Goal: Task Accomplishment & Management: Complete application form

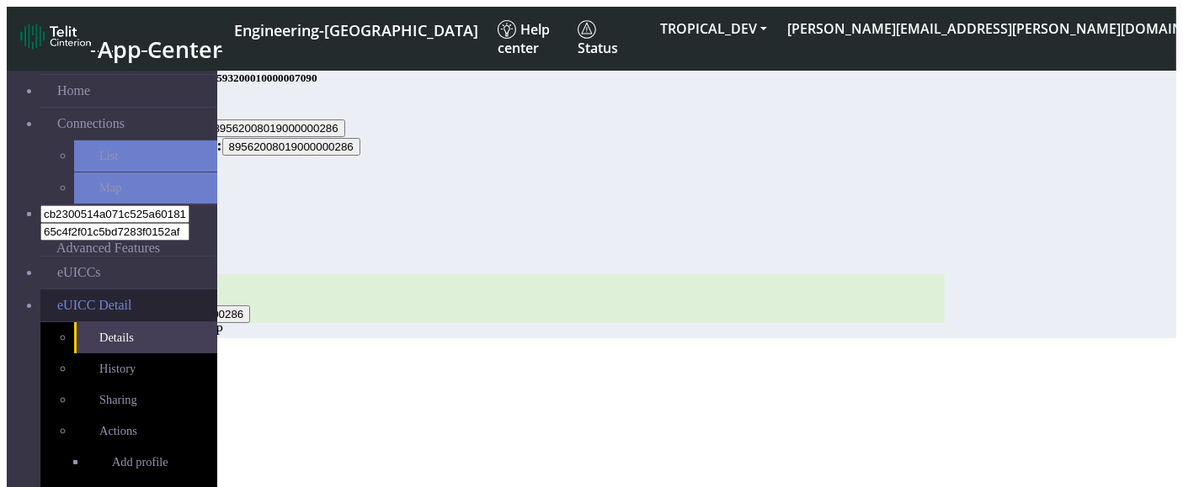
scroll to position [40, 0]
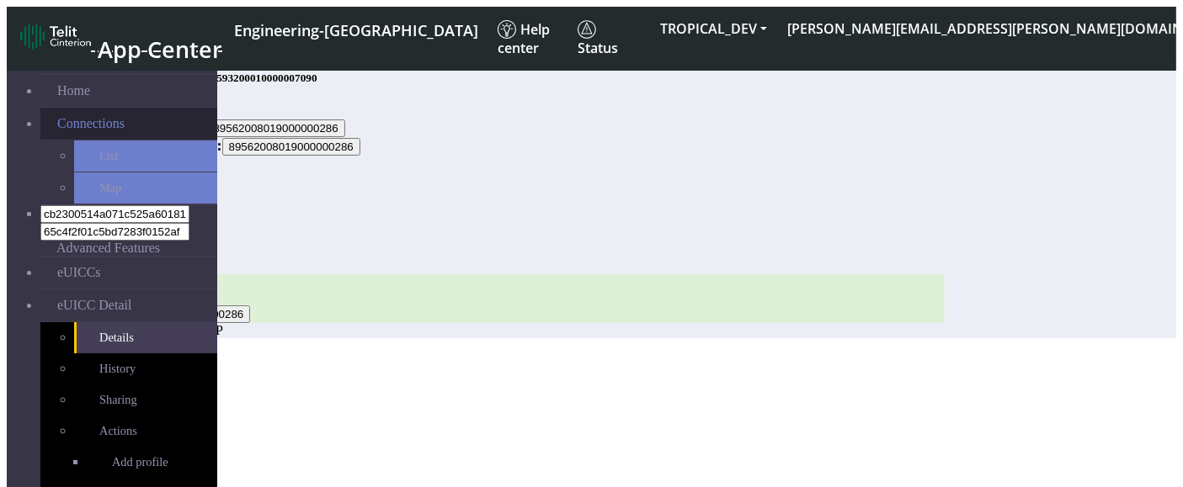
click at [77, 116] on span "Connections" at bounding box center [90, 123] width 67 height 15
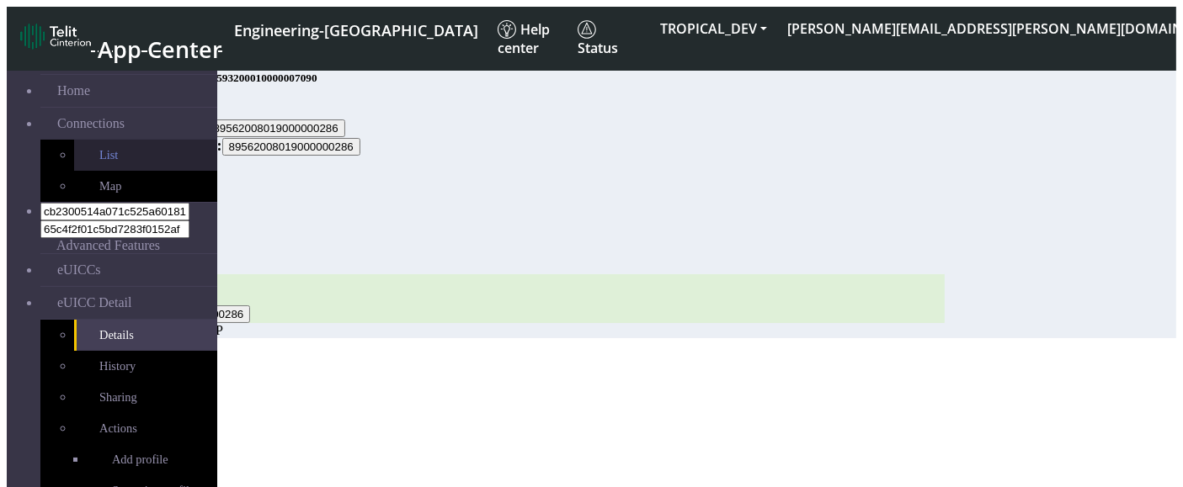
click at [74, 149] on link "List" at bounding box center [145, 155] width 143 height 31
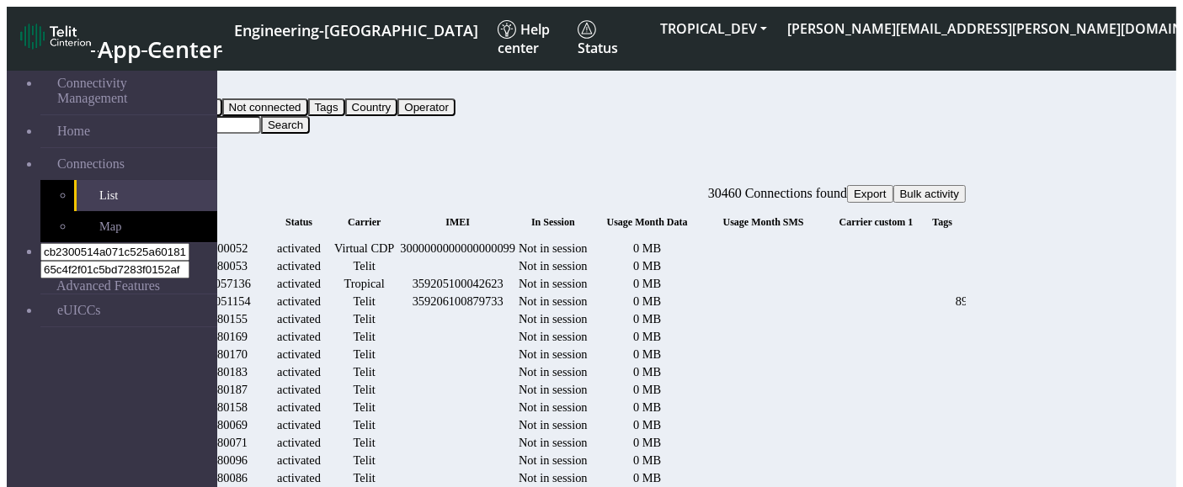
click at [156, 83] on button "Query" at bounding box center [134, 90] width 44 height 18
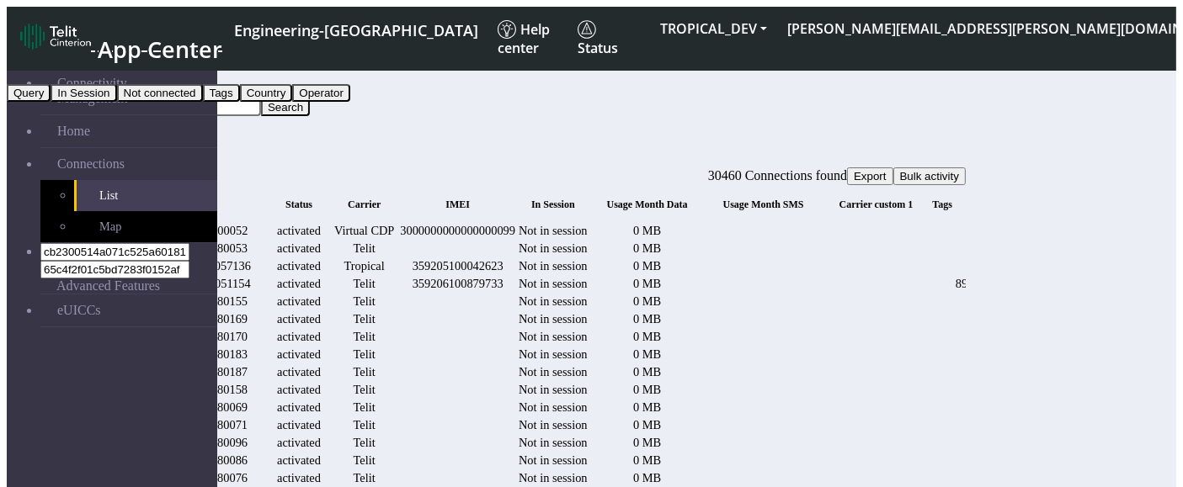
click at [116, 102] on button "In Session" at bounding box center [84, 93] width 66 height 18
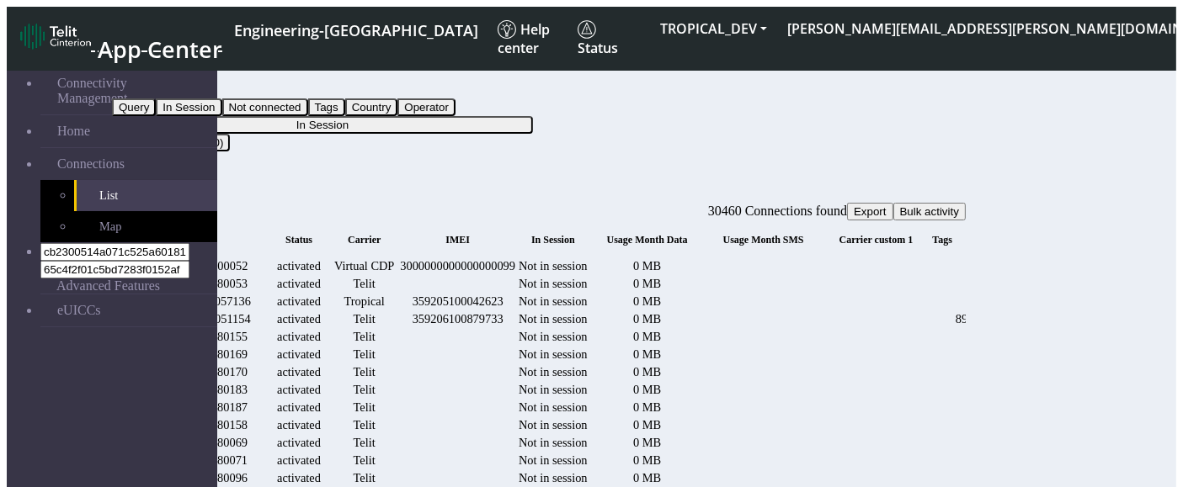
click at [178, 81] on button "In Session" at bounding box center [145, 90] width 66 height 18
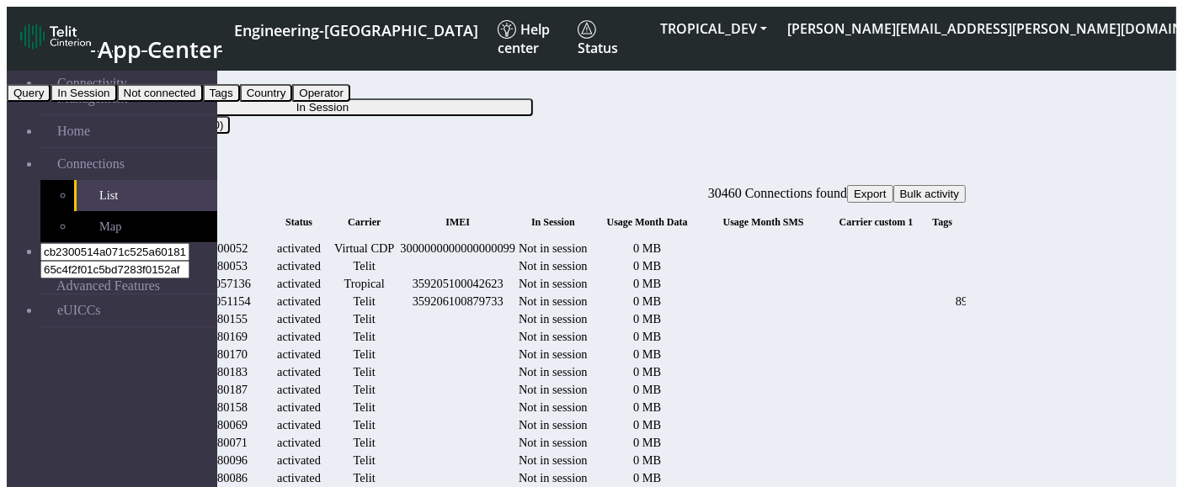
click at [240, 102] on button "Tags" at bounding box center [221, 93] width 37 height 18
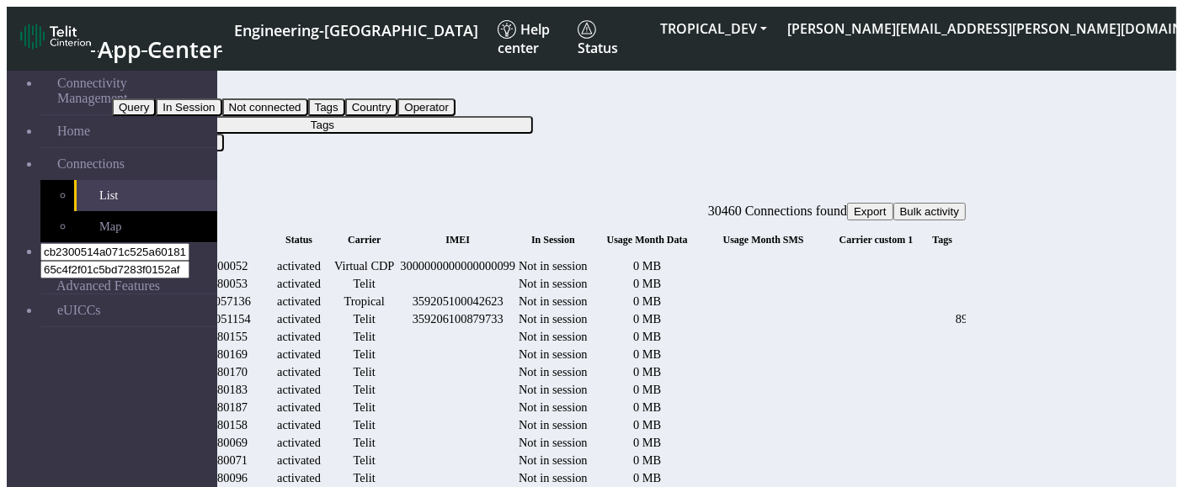
click at [533, 116] on button "Tags" at bounding box center [322, 125] width 421 height 18
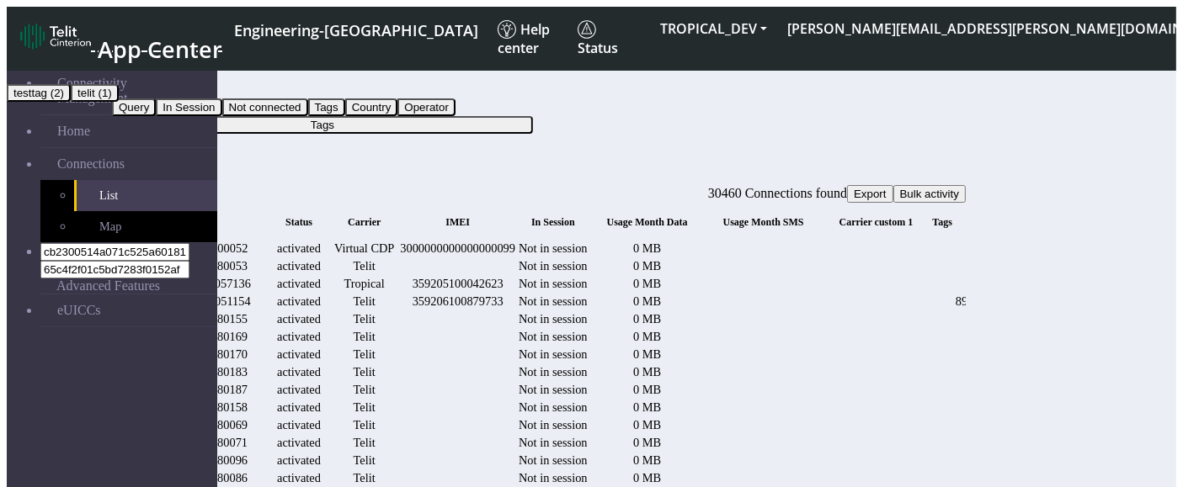
click at [71, 102] on button "testtag (2)" at bounding box center [39, 93] width 64 height 18
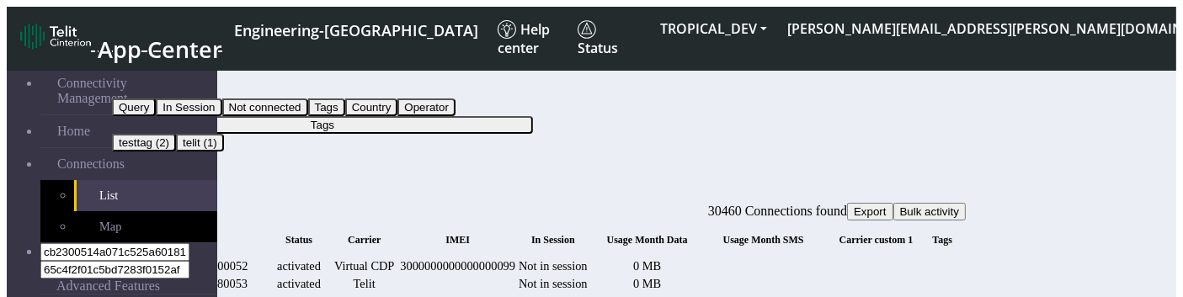
click at [525, 116] on button "Tags" at bounding box center [322, 125] width 421 height 18
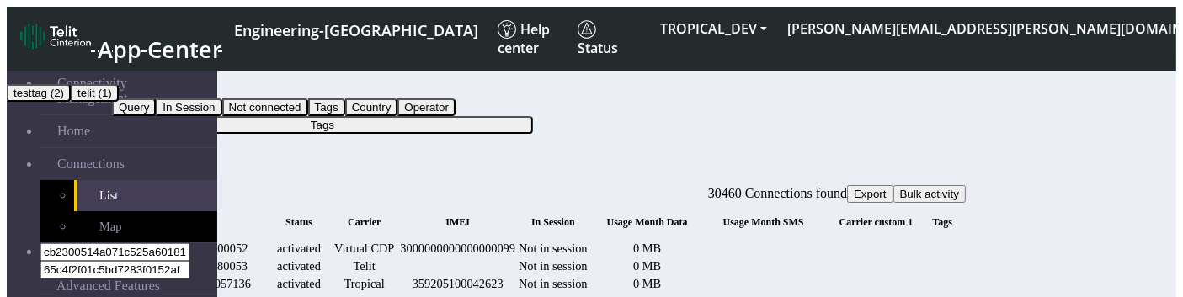
click at [119, 102] on button "telit (1)" at bounding box center [95, 93] width 48 height 18
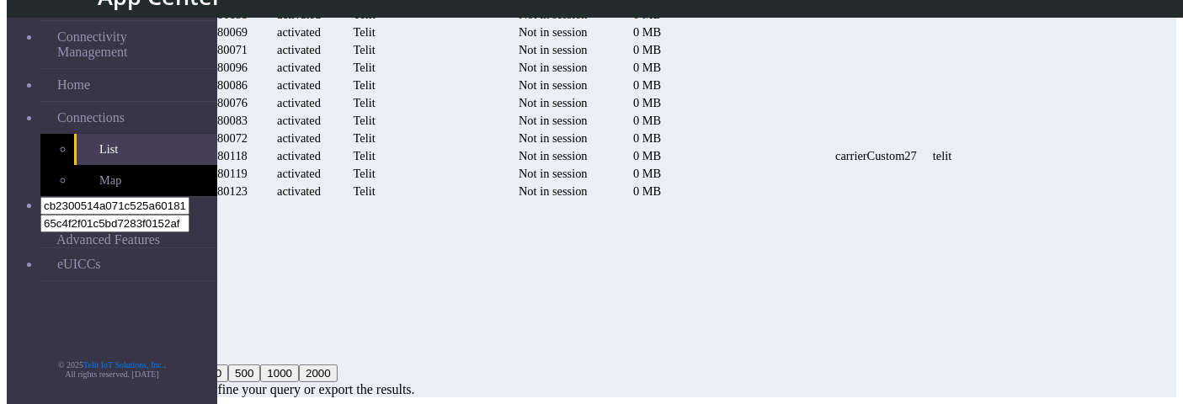
scroll to position [0, 413]
drag, startPoint x: 819, startPoint y: 185, endPoint x: 783, endPoint y: 184, distance: 36.2
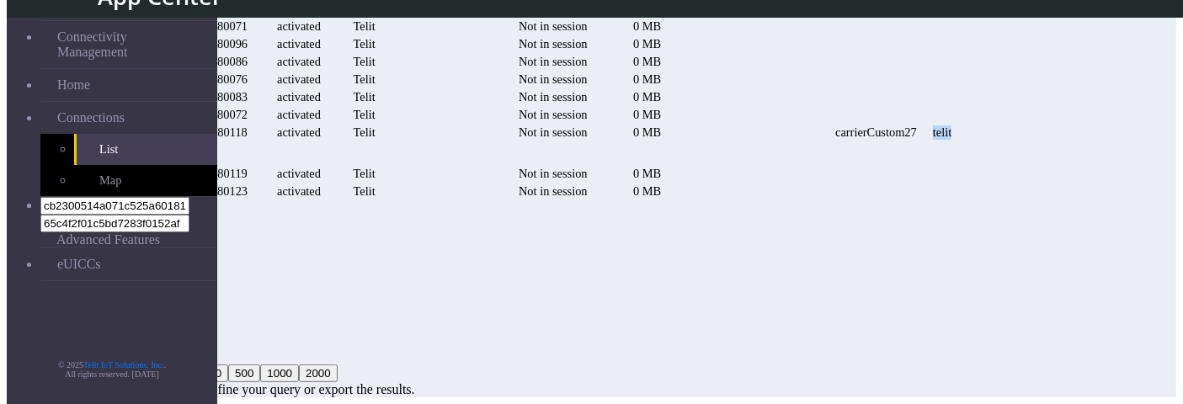
copy tr "telit"
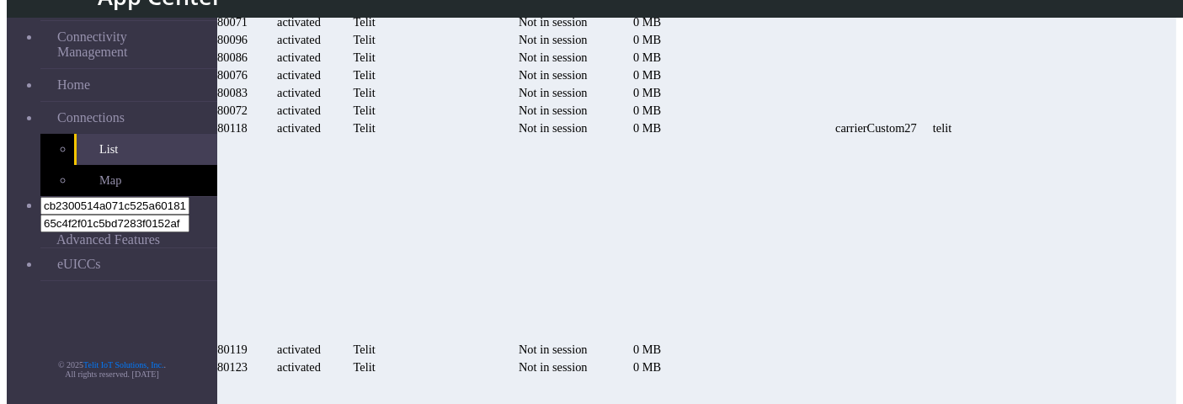
scroll to position [0, 0]
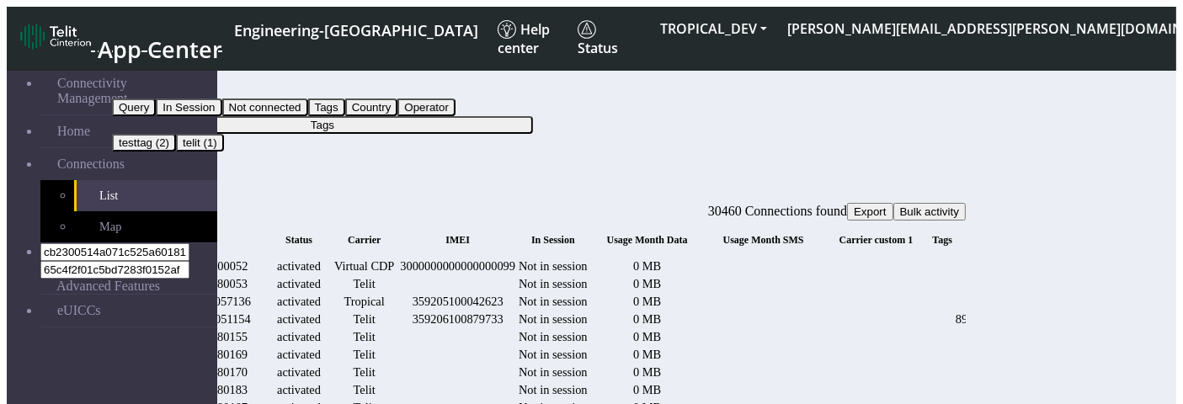
click at [507, 116] on button "Tags" at bounding box center [322, 125] width 421 height 18
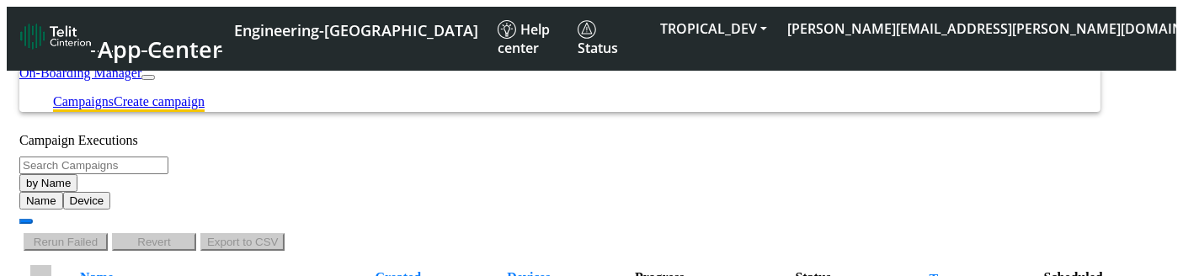
click at [205, 94] on link "Create campaign" at bounding box center [159, 101] width 91 height 14
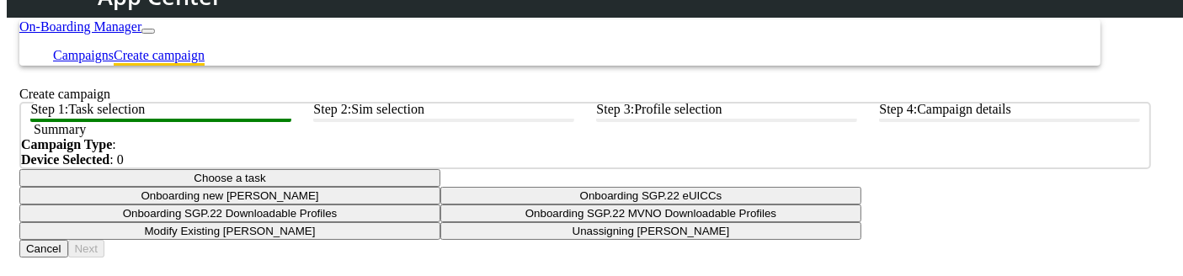
scroll to position [178, 0]
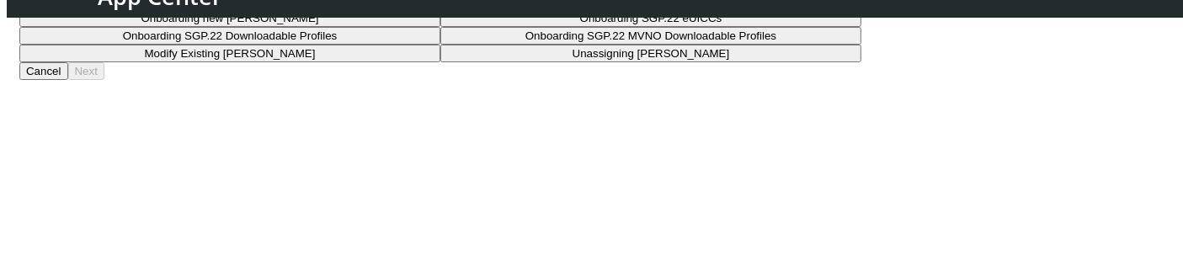
click at [440, 9] on button "Choose a task" at bounding box center [229, 1] width 421 height 18
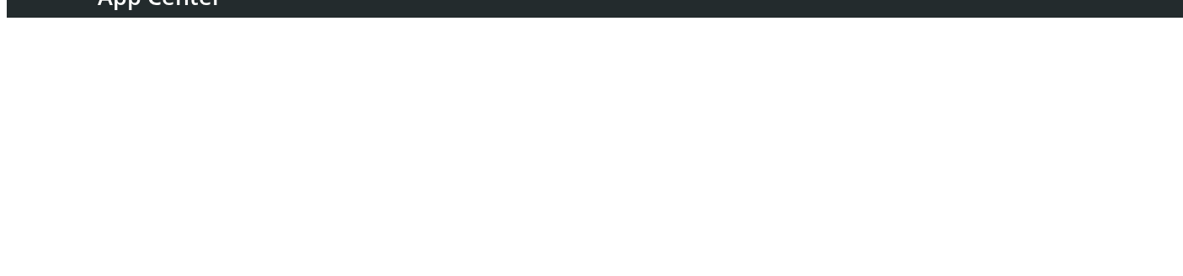
scroll to position [297, 0]
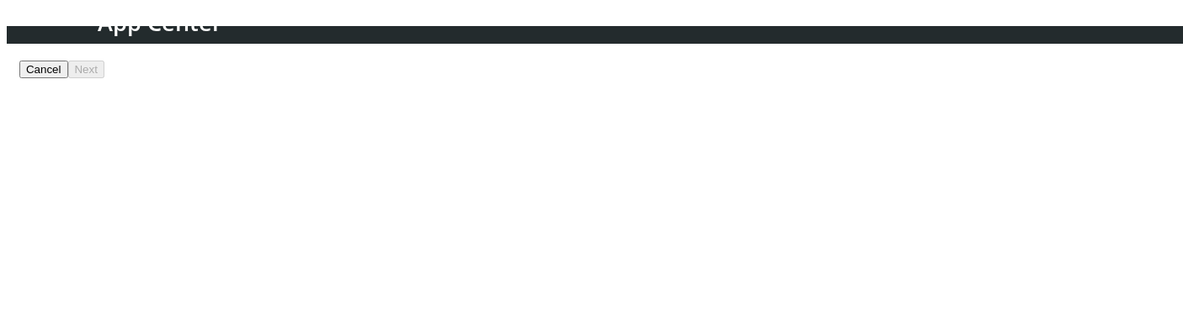
scroll to position [250, 0]
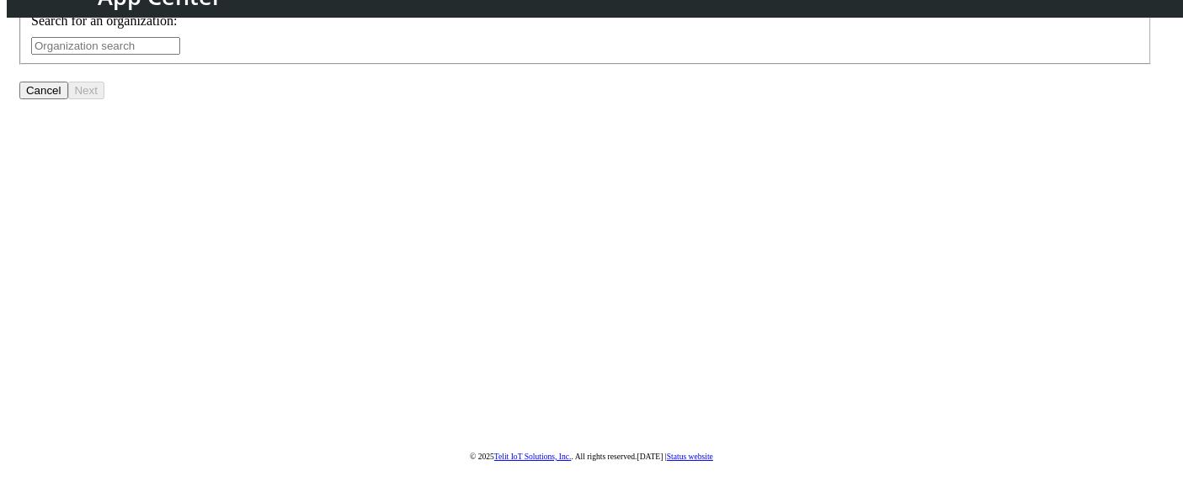
click at [180, 55] on input "text" at bounding box center [105, 46] width 149 height 18
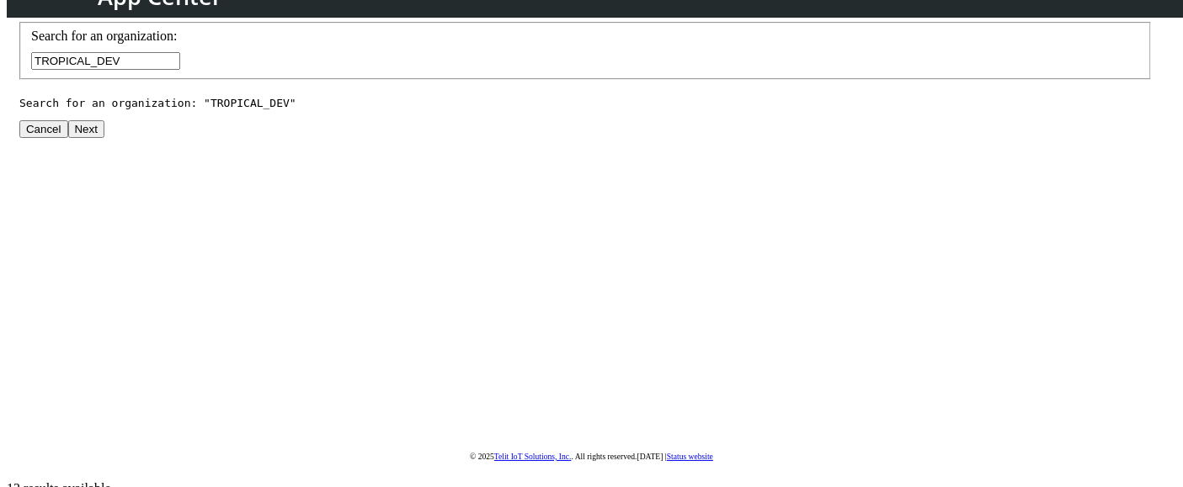
type input "TROPICAL_DEV"
click at [104, 138] on div "Cancel Next" at bounding box center [61, 129] width 85 height 18
click at [104, 138] on button "Next" at bounding box center [86, 129] width 36 height 18
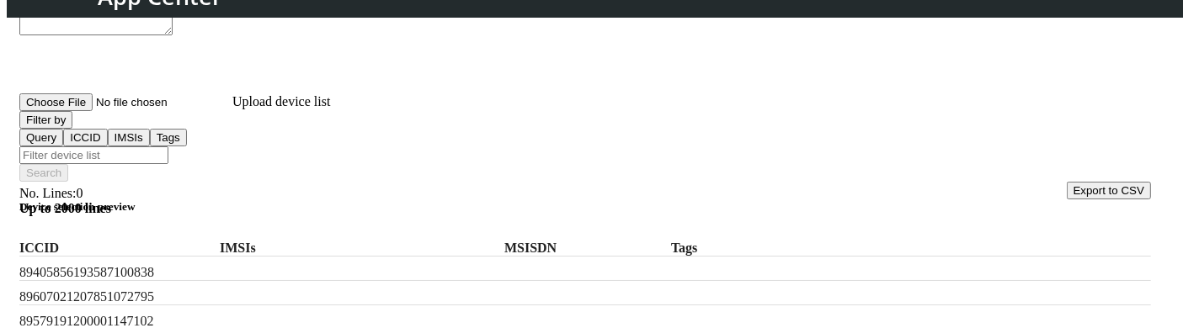
scroll to position [79, 0]
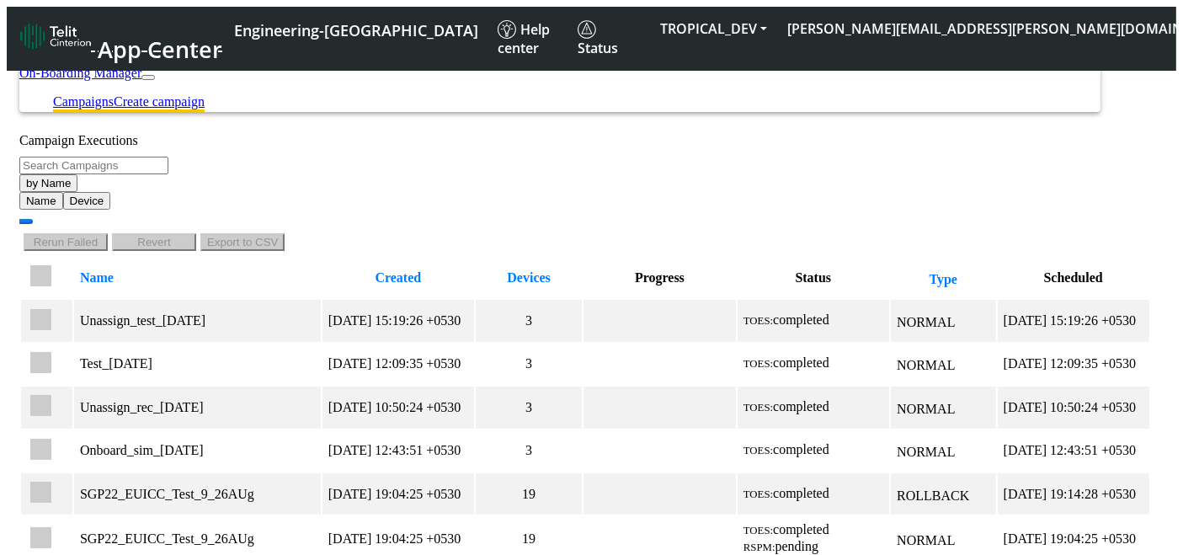
click at [205, 94] on link "Create campaign" at bounding box center [159, 101] width 91 height 14
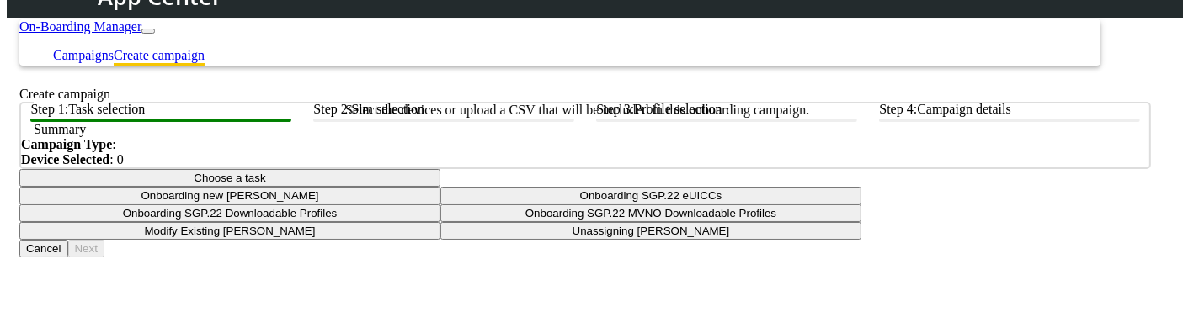
scroll to position [154, 0]
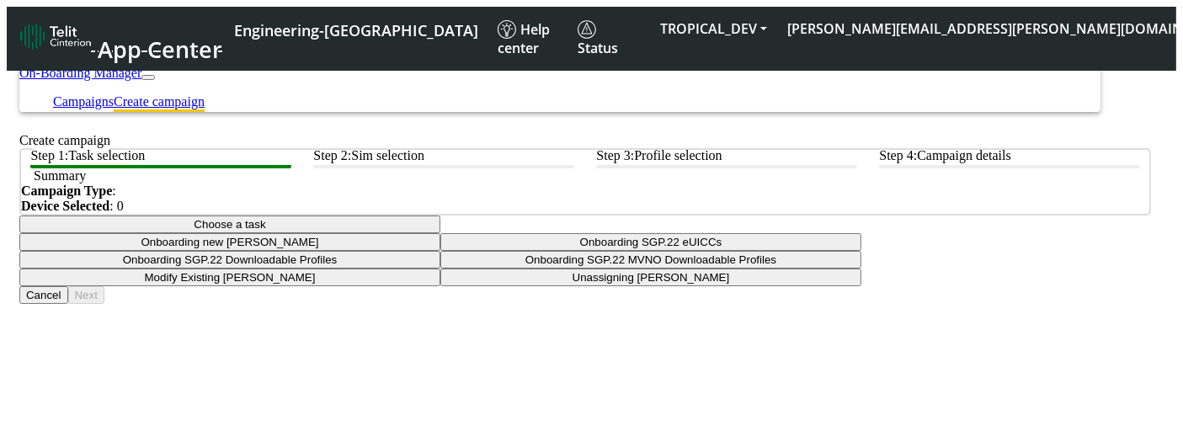
click at [604, 216] on div at bounding box center [585, 216] width 1132 height 0
click at [440, 233] on button "Choose a task" at bounding box center [229, 225] width 421 height 18
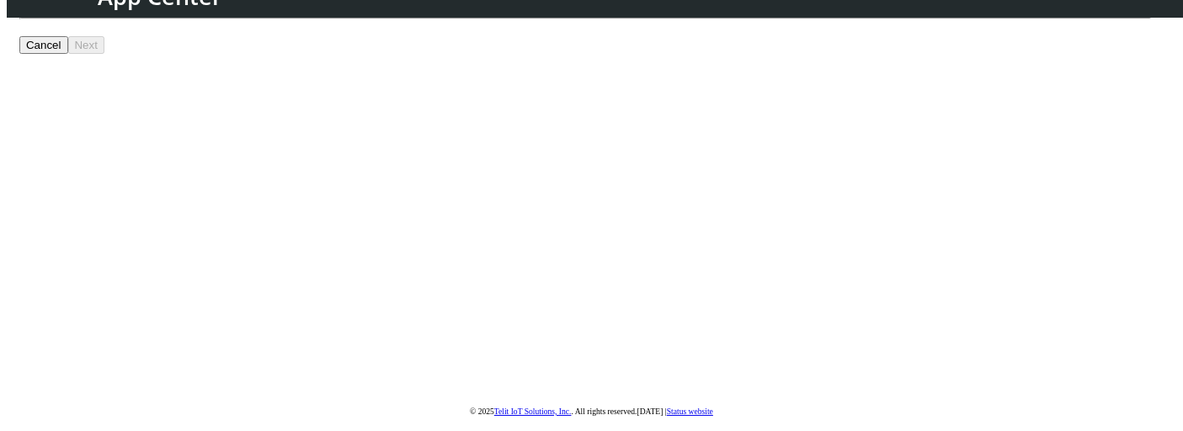
scroll to position [306, 0]
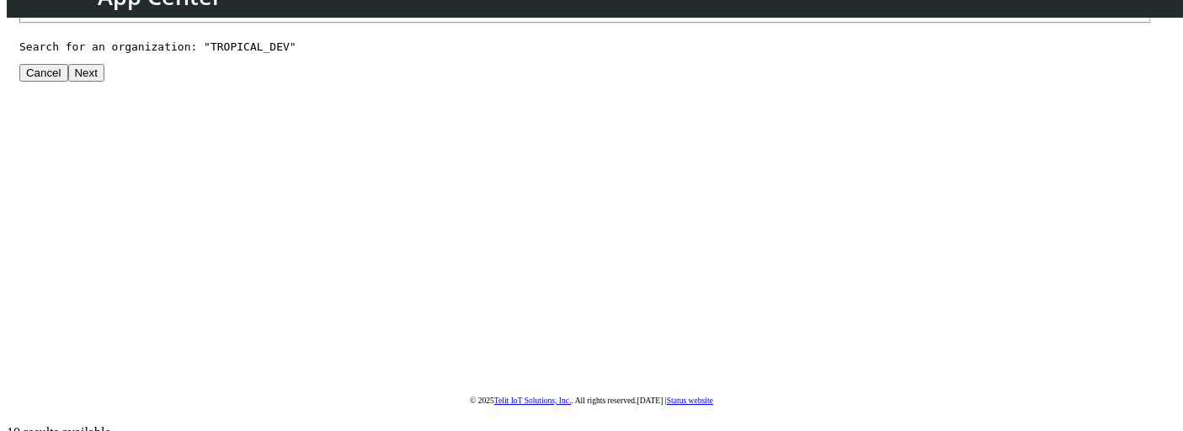
type input "TROPICAL_DEV"
click at [104, 82] on button "Next" at bounding box center [86, 73] width 36 height 18
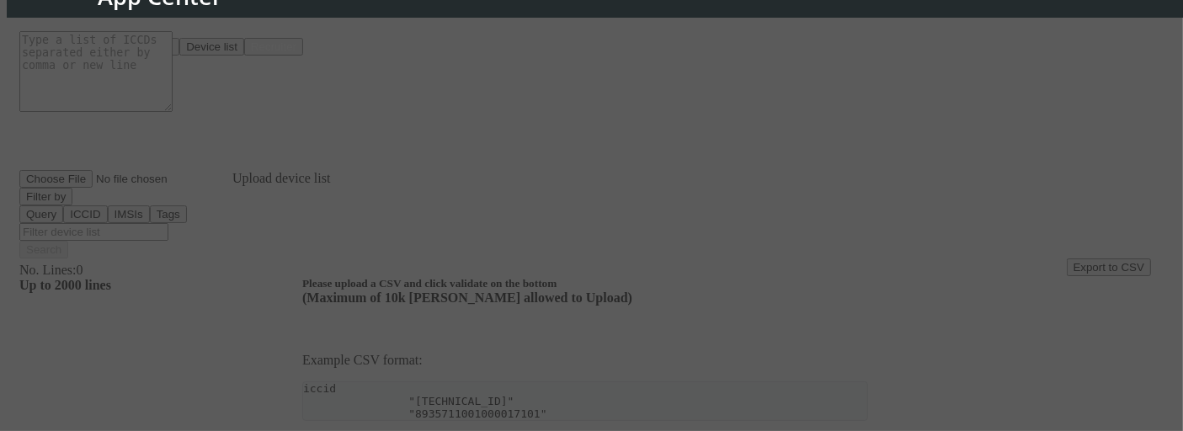
scroll to position [170, 0]
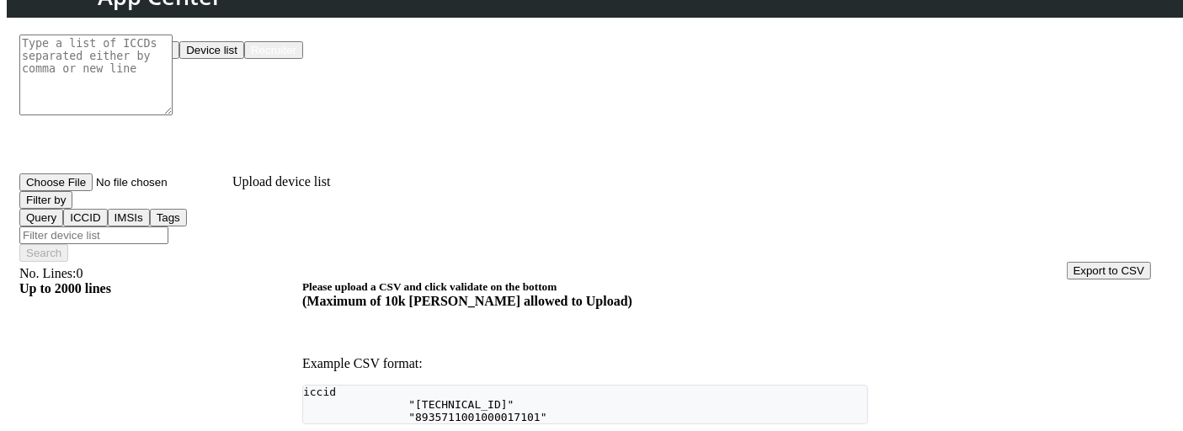
click at [244, 59] on button "Device list" at bounding box center [211, 50] width 65 height 18
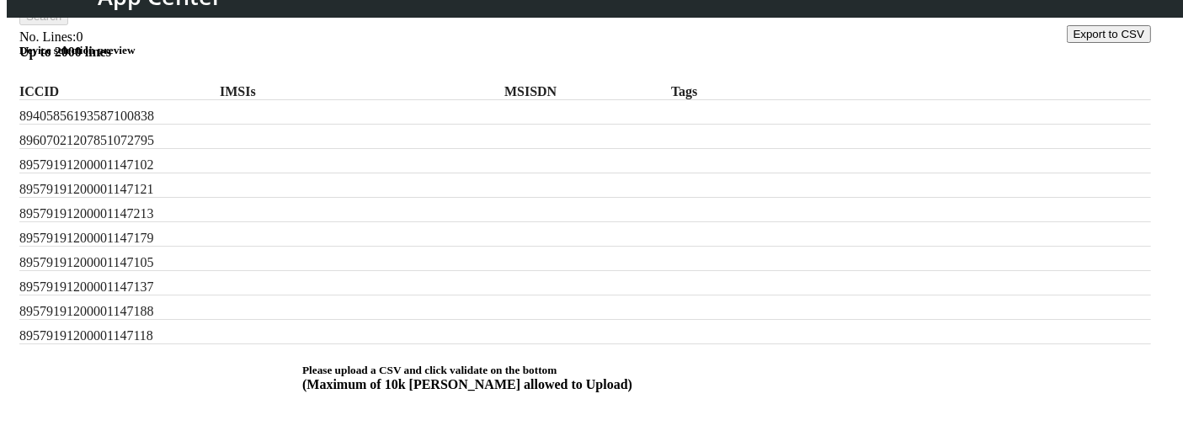
scroll to position [79, 0]
checkbox input "true"
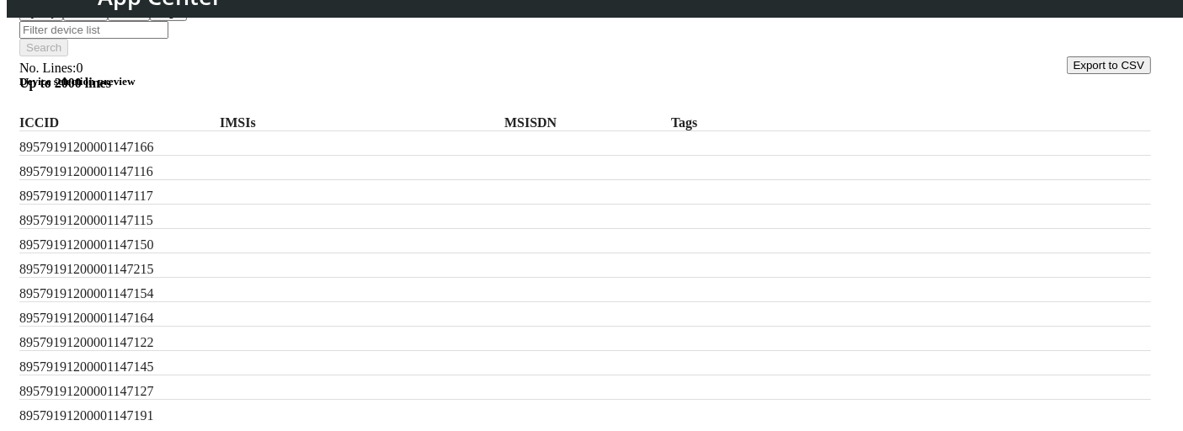
scroll to position [402, 0]
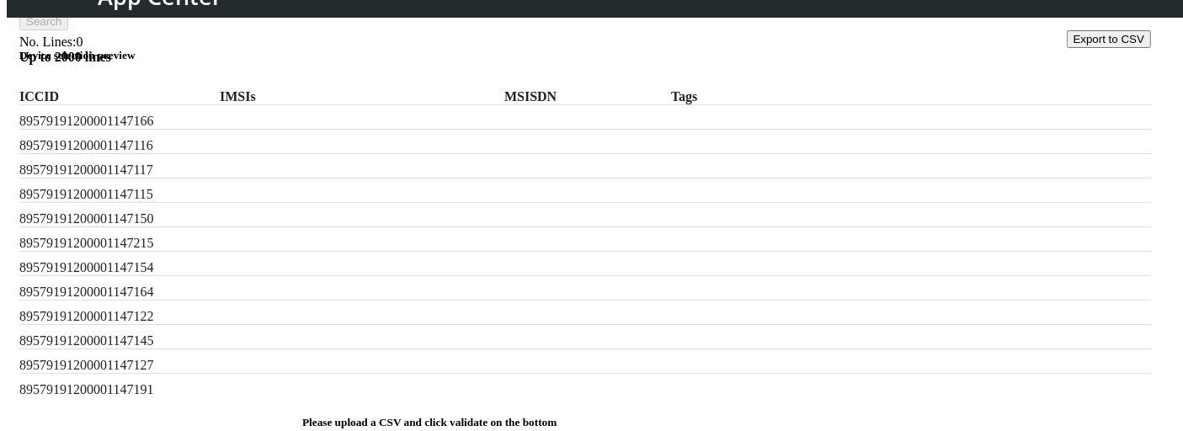
checkbox input "true"
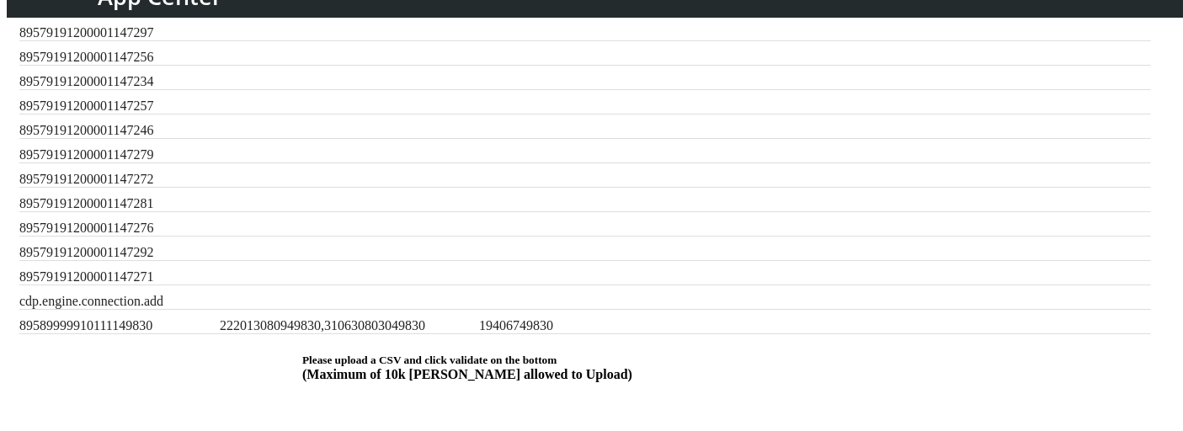
scroll to position [1518, 0]
drag, startPoint x: 259, startPoint y: 274, endPoint x: 548, endPoint y: 274, distance: 288.8
click at [548, 310] on div "89589999910111149830 222013080949830,310630803049830 19406749830" at bounding box center [585, 322] width 1132 height 24
copy label "222013080949830,310630803049830"
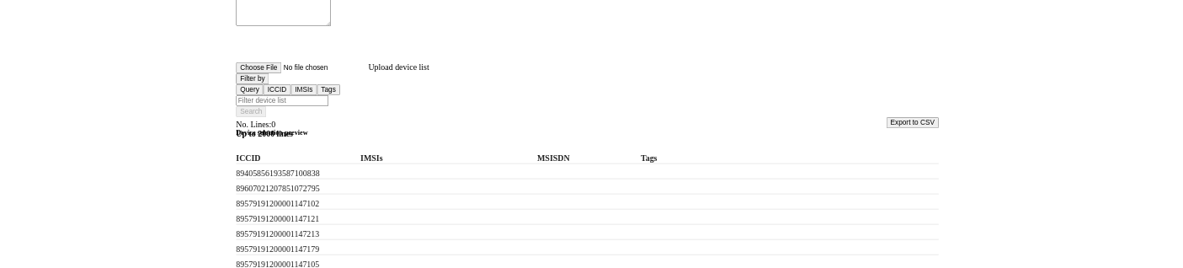
scroll to position [306, 0]
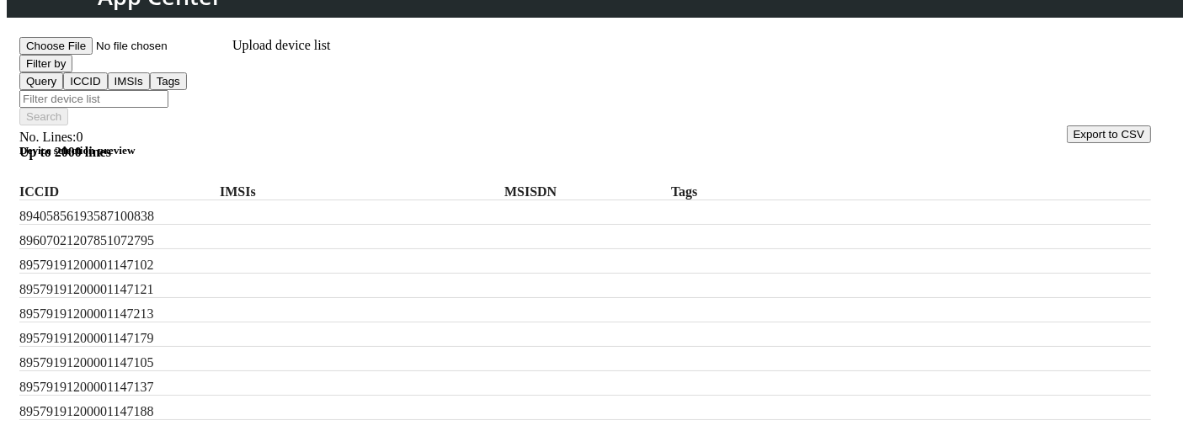
click at [72, 72] on button "Filter by" at bounding box center [45, 64] width 53 height 18
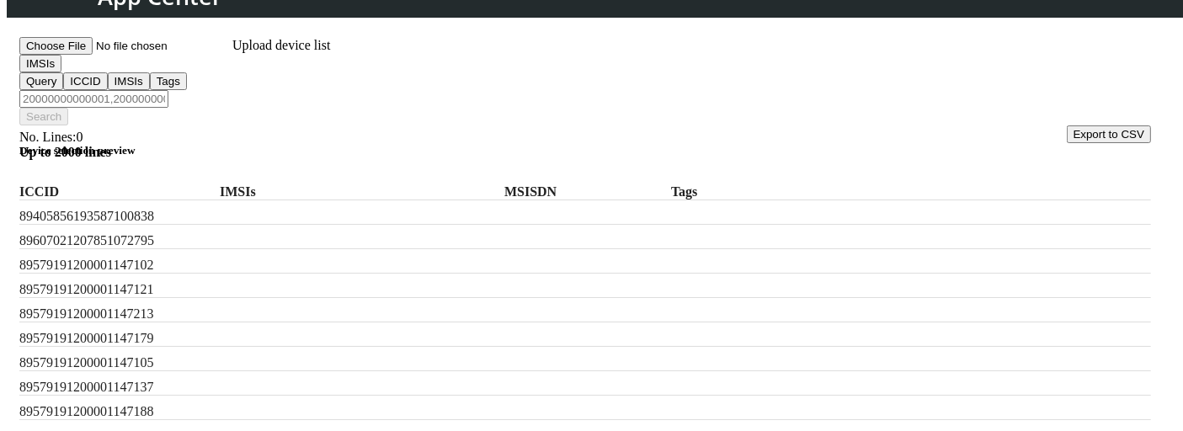
click at [168, 90] on input "Filter device list" at bounding box center [93, 99] width 149 height 18
paste input "222013080949830,310630803049830"
type input "222013080949830,310630803049830"
click at [68, 108] on button "Search" at bounding box center [43, 117] width 49 height 18
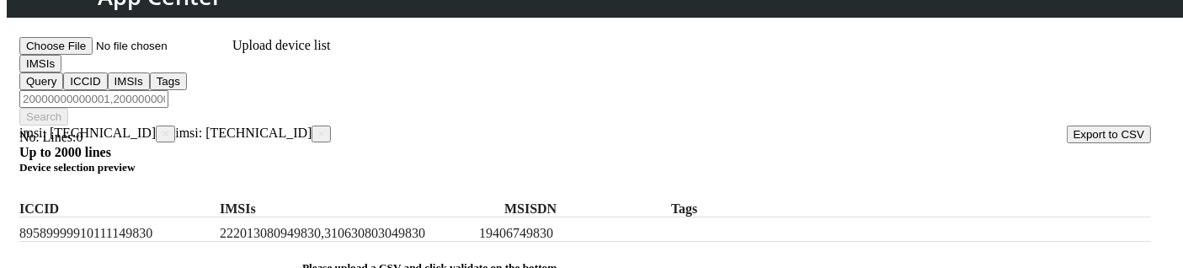
click at [168, 128] on span "×" at bounding box center [165, 134] width 6 height 12
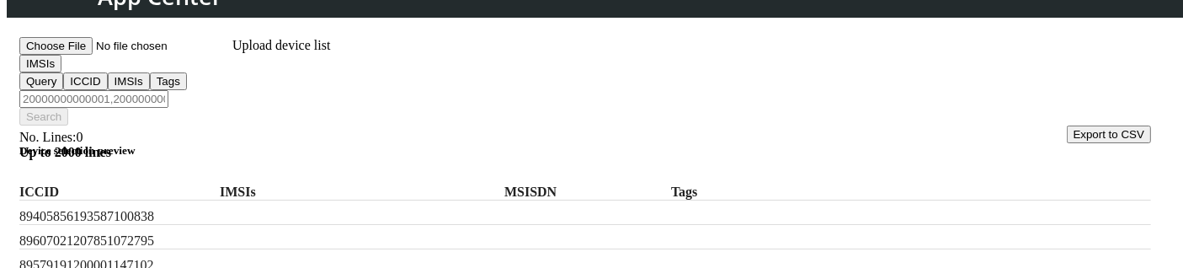
click at [61, 72] on button "IMSIs" at bounding box center [40, 64] width 42 height 18
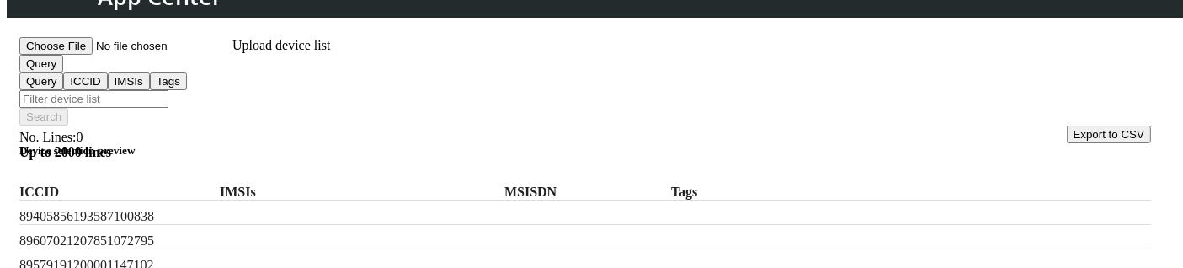
click at [168, 90] on input "Filter device list" at bounding box center [93, 99] width 149 height 18
type input "tags:*"
click at [68, 108] on button "Search" at bounding box center [43, 117] width 49 height 18
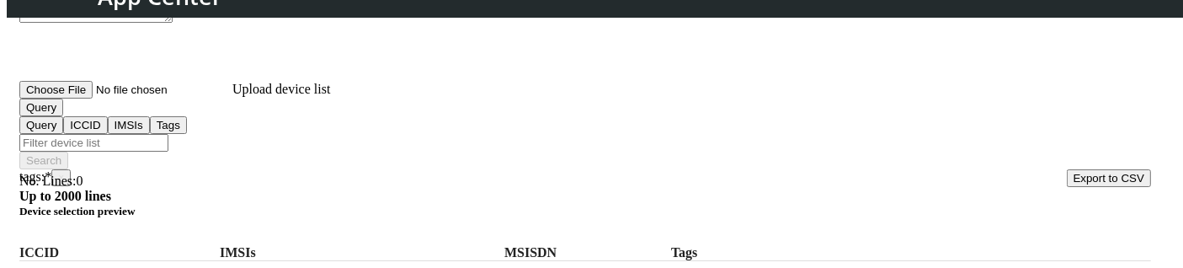
scroll to position [262, 0]
click at [64, 173] on span "×" at bounding box center [61, 179] width 6 height 12
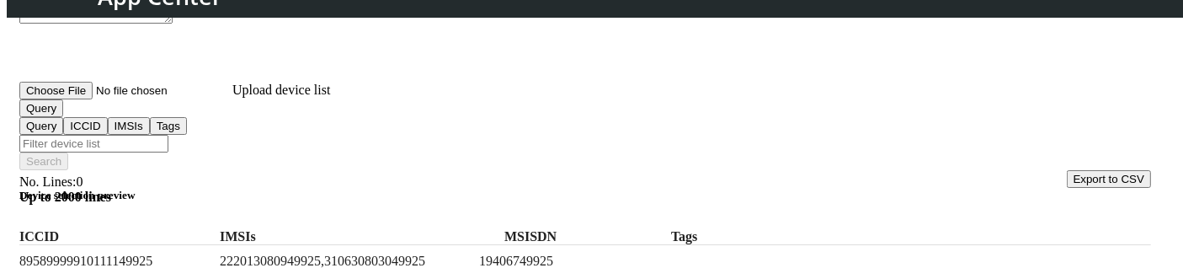
click at [63, 117] on button "Query" at bounding box center [41, 108] width 44 height 18
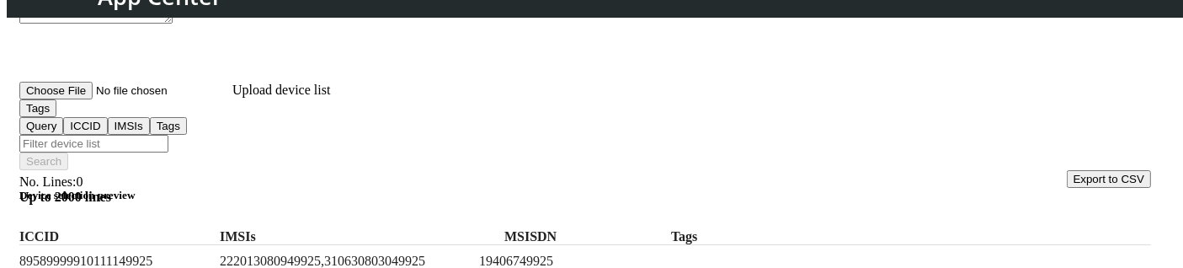
click at [168, 136] on input "Filter device list" at bounding box center [93, 144] width 149 height 18
paste input "telit"
type input "telit"
click at [68, 152] on button "Search" at bounding box center [43, 161] width 49 height 18
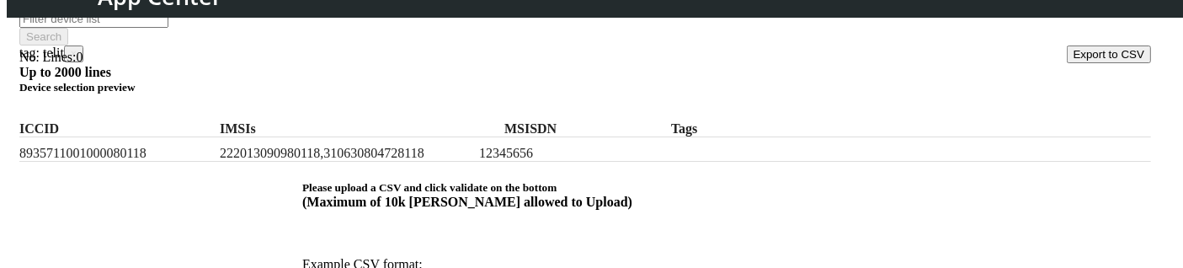
scroll to position [377, 0]
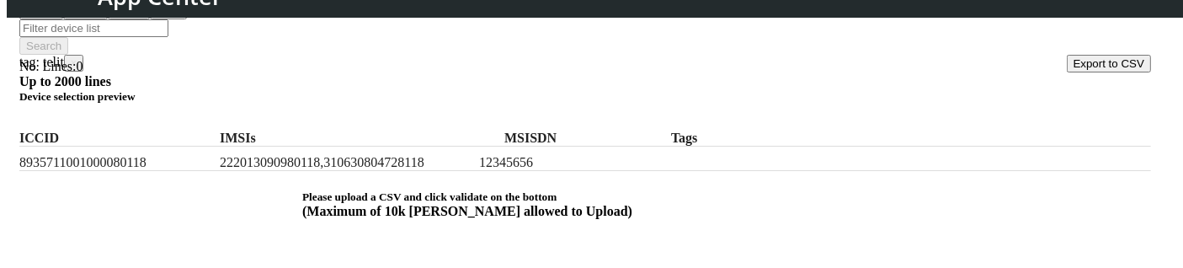
click at [159, 155] on label "8935711001000080118" at bounding box center [116, 162] width 194 height 15
copy label "8935711001000080118"
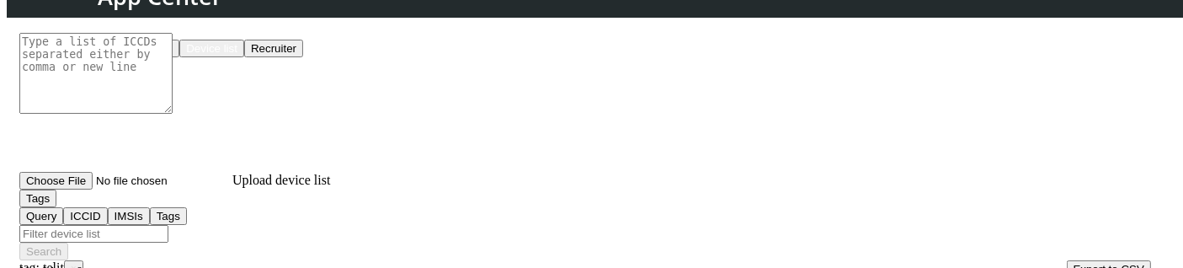
scroll to position [171, 0]
click at [168, 226] on input "Filter device list" at bounding box center [93, 235] width 149 height 18
paste input "testtag"
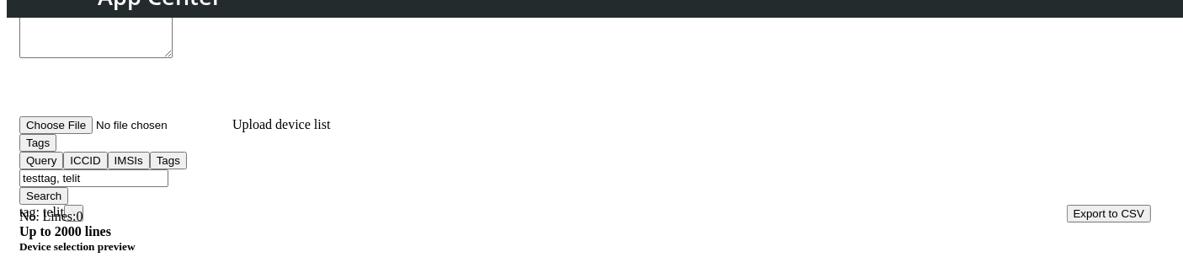
scroll to position [226, 0]
type input "testtag, telit"
click at [68, 189] on button "Search" at bounding box center [43, 198] width 49 height 18
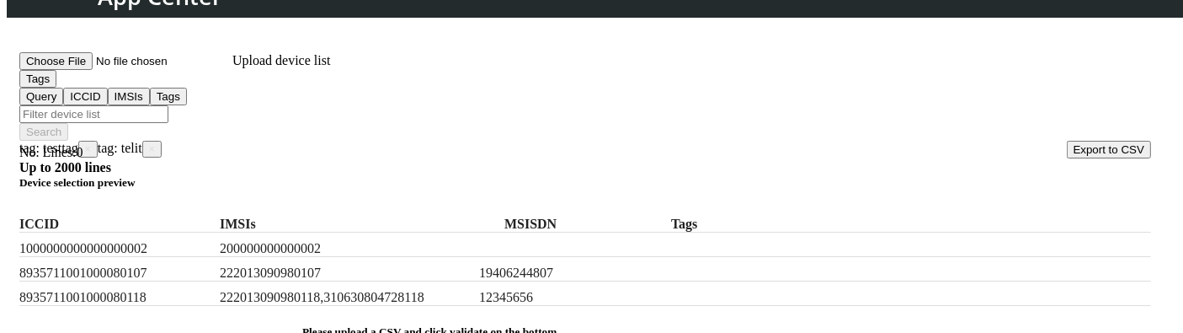
scroll to position [349, 0]
